Goal: Information Seeking & Learning: Check status

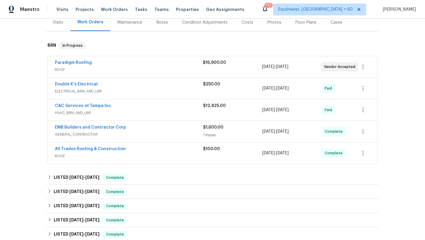
scroll to position [90, 0]
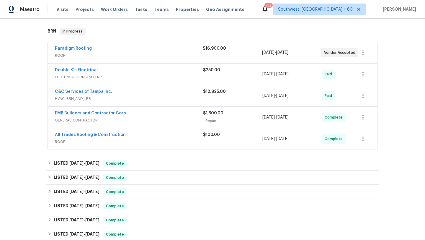
click at [138, 52] on div "Paradigm Roofing" at bounding box center [129, 48] width 148 height 7
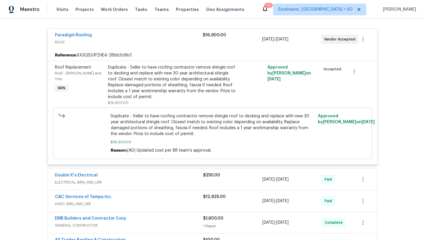
scroll to position [111, 0]
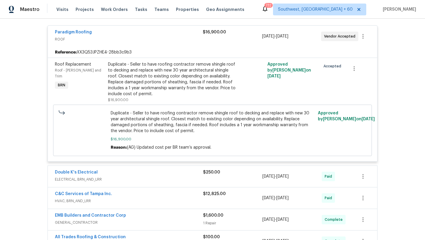
click at [158, 45] on div "Paradigm Roofing ROOF $16,900.00 [DATE] - [DATE] Vendor Accepted" at bounding box center [212, 36] width 329 height 21
click at [205, 31] on span "$16,900.00" at bounding box center [214, 32] width 23 height 4
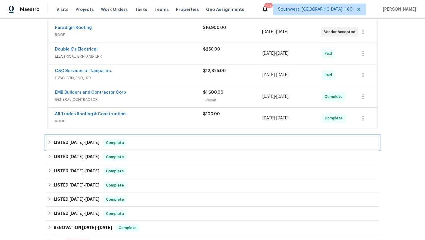
click at [78, 141] on span "[DATE]" at bounding box center [76, 142] width 14 height 4
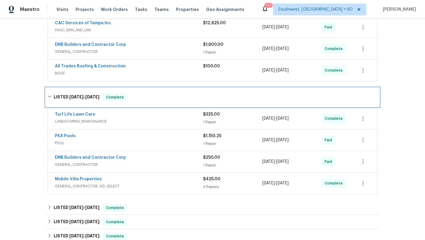
scroll to position [170, 0]
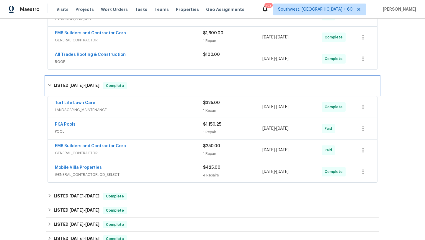
click at [76, 88] on h6 "LISTED [DATE] - [DATE]" at bounding box center [77, 85] width 46 height 7
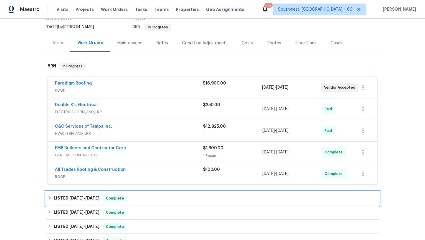
scroll to position [35, 0]
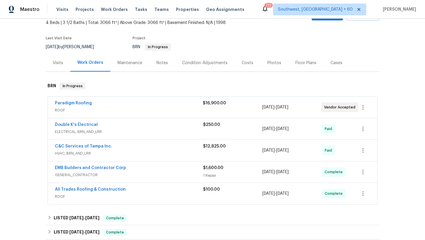
click at [184, 99] on div "Paradigm Roofing ROOF $16,900.00 [DATE] - [DATE] Vendor Accepted" at bounding box center [212, 107] width 329 height 21
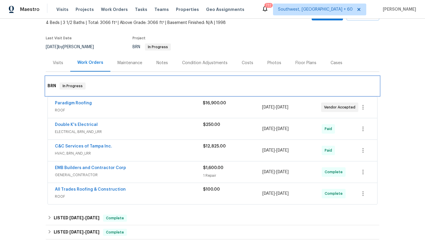
click at [207, 95] on div "BRN In Progress" at bounding box center [213, 85] width 334 height 19
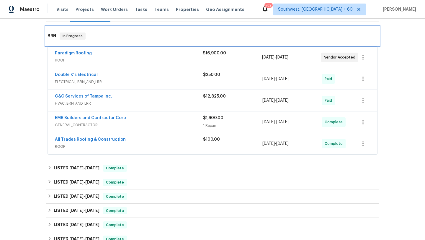
scroll to position [100, 0]
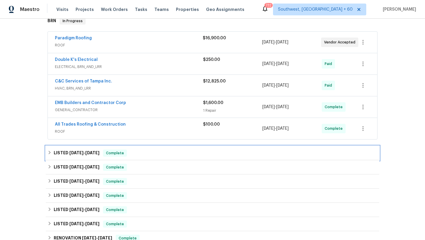
click at [75, 155] on h6 "LISTED [DATE] - [DATE]" at bounding box center [77, 152] width 46 height 7
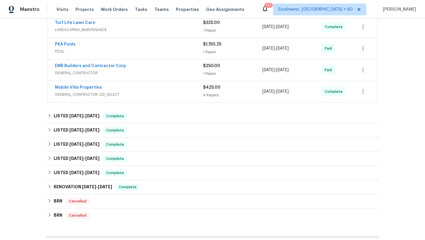
scroll to position [254, 0]
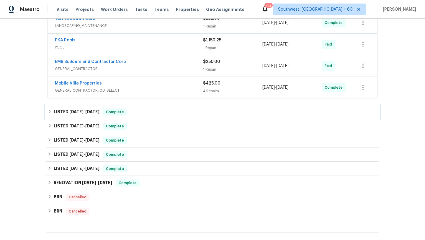
click at [81, 113] on span "[DATE]" at bounding box center [76, 112] width 14 height 4
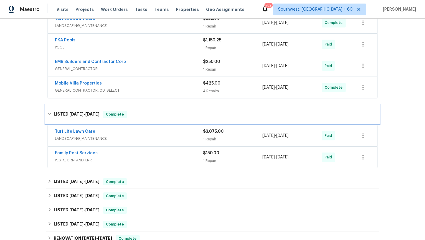
click at [81, 113] on span "[DATE]" at bounding box center [76, 114] width 14 height 4
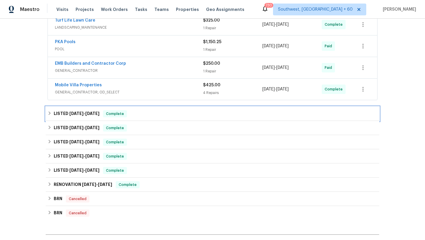
scroll to position [258, 0]
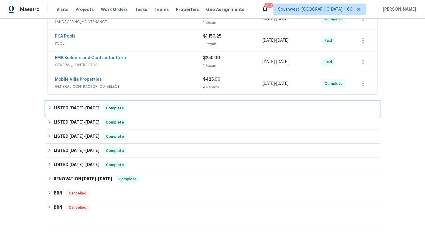
click at [93, 110] on h6 "LISTED [DATE] - [DATE]" at bounding box center [77, 107] width 46 height 7
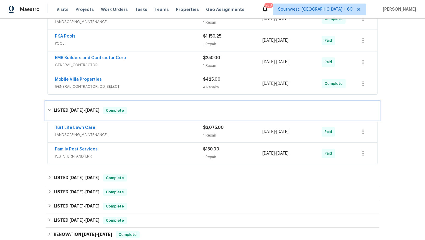
click at [90, 110] on span "[DATE]" at bounding box center [92, 110] width 14 height 4
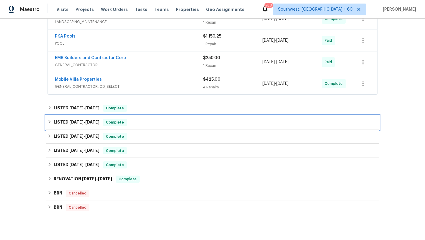
click at [86, 120] on span "[DATE] - [DATE]" at bounding box center [84, 122] width 30 height 4
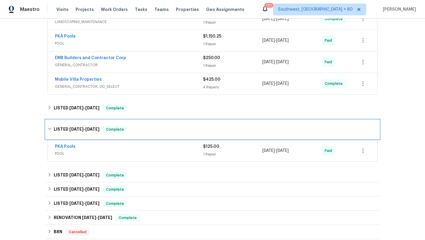
click at [85, 126] on h6 "LISTED [DATE] - [DATE]" at bounding box center [77, 129] width 46 height 7
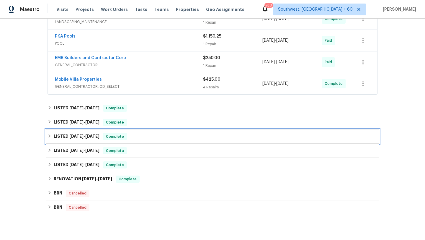
click at [84, 137] on span "[DATE]" at bounding box center [76, 136] width 14 height 4
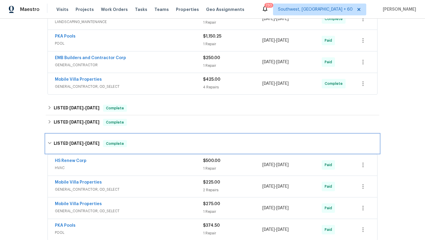
click at [83, 141] on span "[DATE]" at bounding box center [76, 143] width 14 height 4
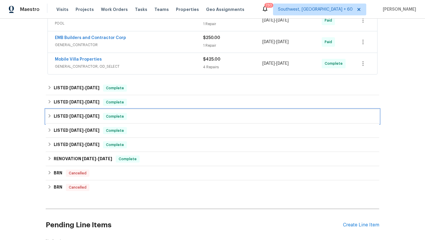
scroll to position [281, 0]
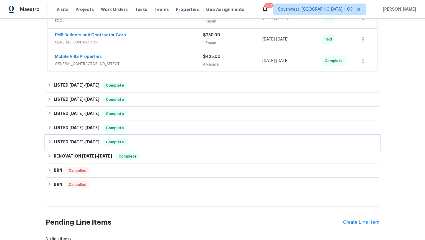
click at [83, 141] on span "[DATE] - [DATE]" at bounding box center [84, 142] width 30 height 4
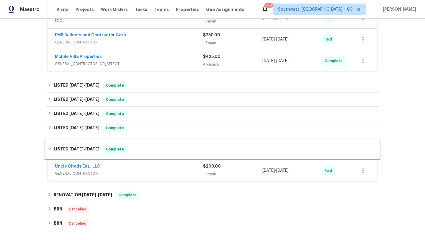
click at [83, 145] on div "LISTED [DATE] - [DATE] Complete" at bounding box center [213, 149] width 334 height 19
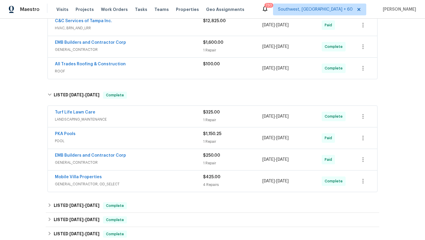
scroll to position [177, 0]
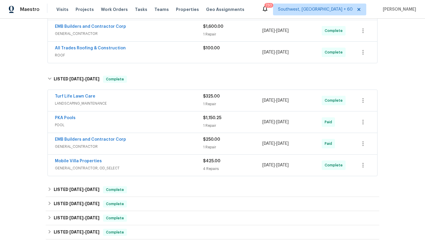
click at [201, 164] on div "Mobile Villa Properties" at bounding box center [129, 161] width 148 height 7
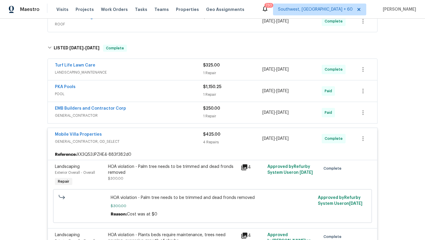
scroll to position [208, 0]
click at [191, 70] on span "LANDSCAPING_MAINTENANCE" at bounding box center [129, 72] width 148 height 6
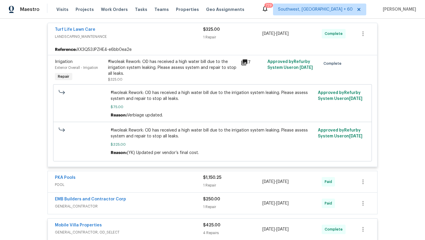
scroll to position [242, 0]
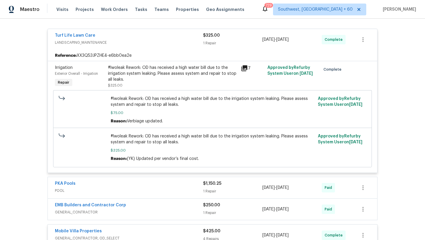
click at [209, 49] on div "Turf Life Lawn Care LANDSCAPING_MAINTENANCE $325.00 1 Repair [DATE] - [DATE] Co…" at bounding box center [212, 39] width 329 height 21
click at [207, 41] on div "1 Repair" at bounding box center [232, 43] width 59 height 6
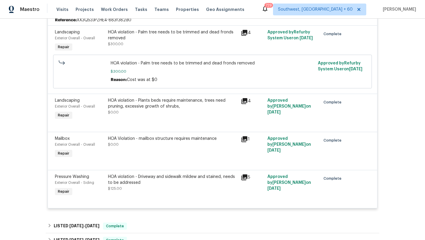
scroll to position [342, 0]
click at [246, 101] on icon at bounding box center [244, 100] width 7 height 7
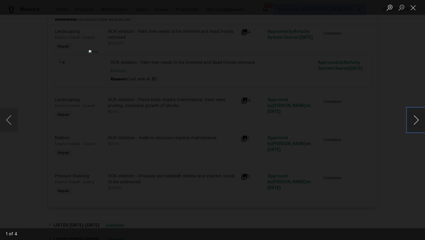
click at [412, 119] on button "Next image" at bounding box center [416, 120] width 18 height 24
click at [414, 9] on button "Close lightbox" at bounding box center [413, 7] width 12 height 10
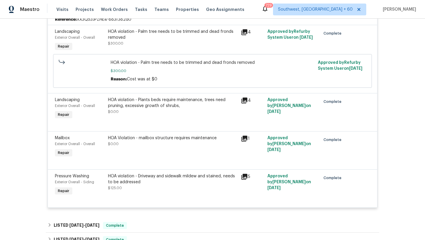
click at [246, 139] on icon at bounding box center [244, 138] width 6 height 6
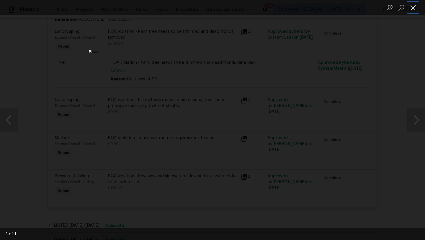
click at [414, 7] on button "Close lightbox" at bounding box center [413, 7] width 12 height 10
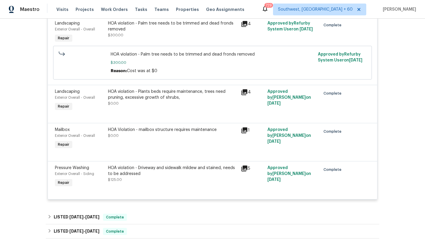
scroll to position [351, 0]
click at [248, 168] on icon at bounding box center [244, 167] width 7 height 7
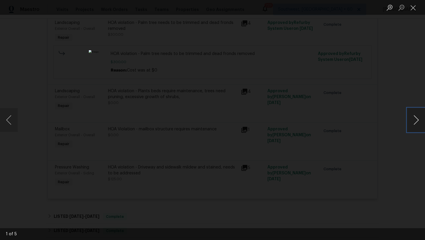
click at [412, 118] on button "Next image" at bounding box center [416, 120] width 18 height 24
click at [414, 8] on button "Close lightbox" at bounding box center [413, 7] width 12 height 10
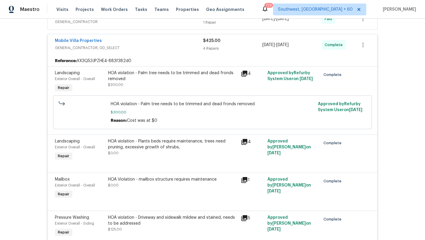
scroll to position [279, 0]
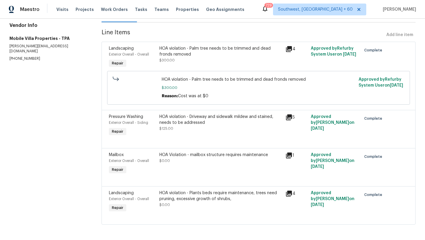
scroll to position [73, 0]
